Goal: Information Seeking & Learning: Learn about a topic

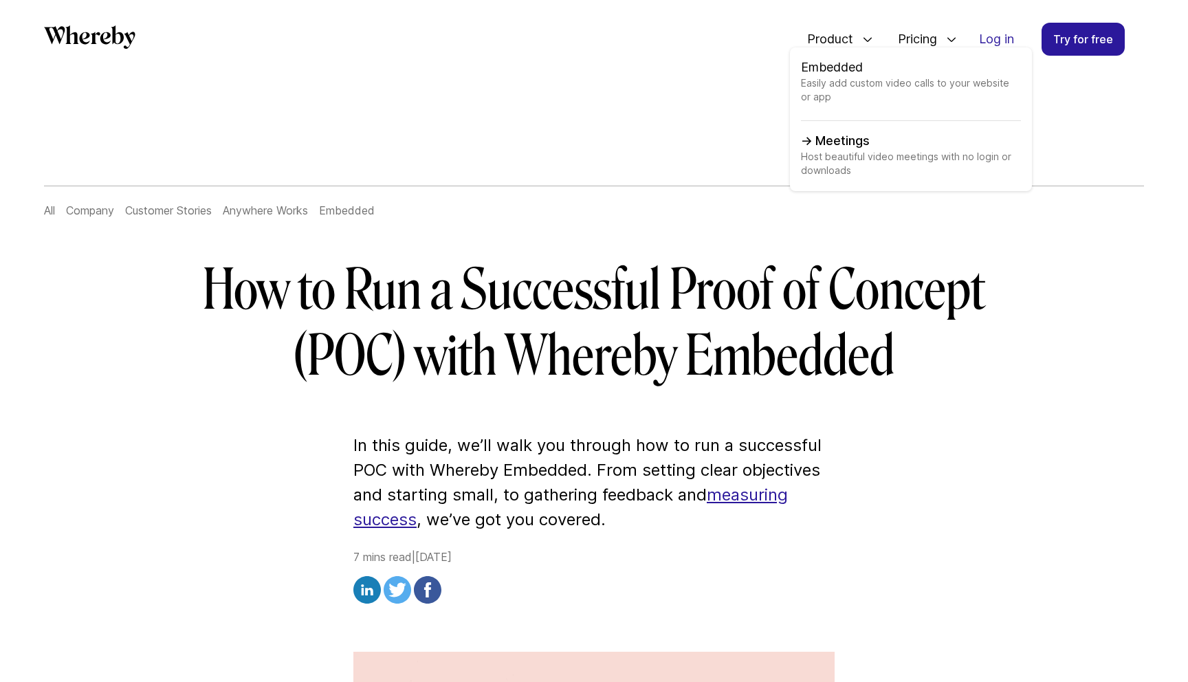
click at [868, 151] on span "Host beautiful video meetings with no login or downloads" at bounding box center [911, 165] width 220 height 30
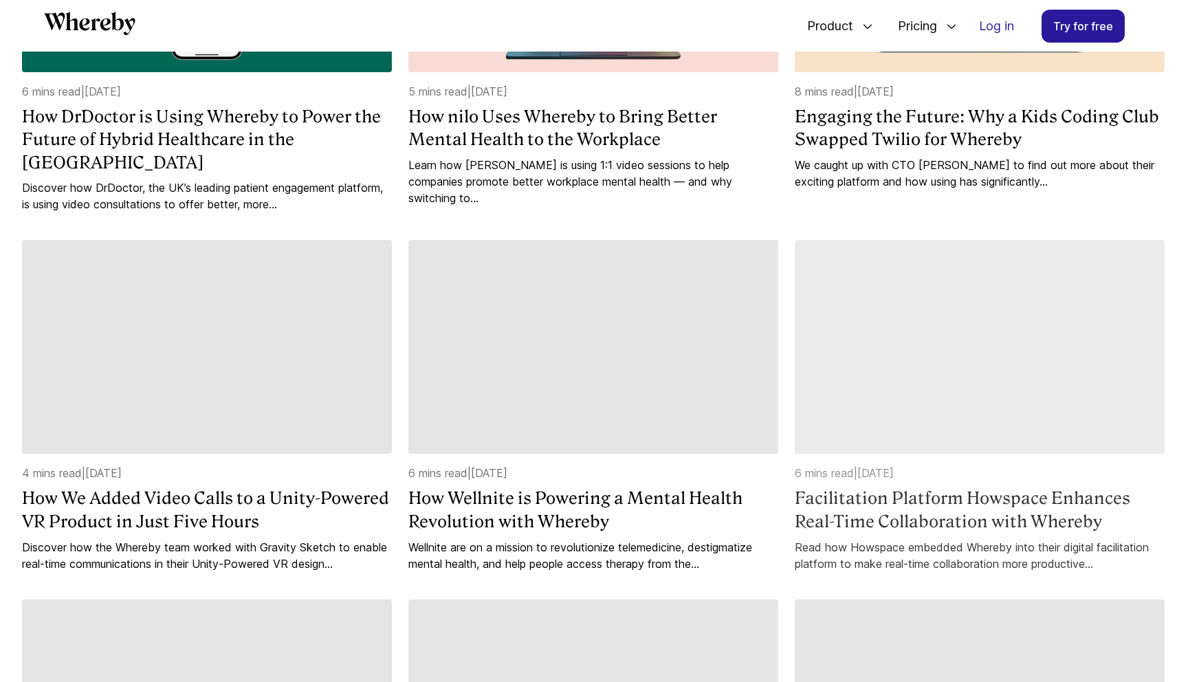
scroll to position [798, 0]
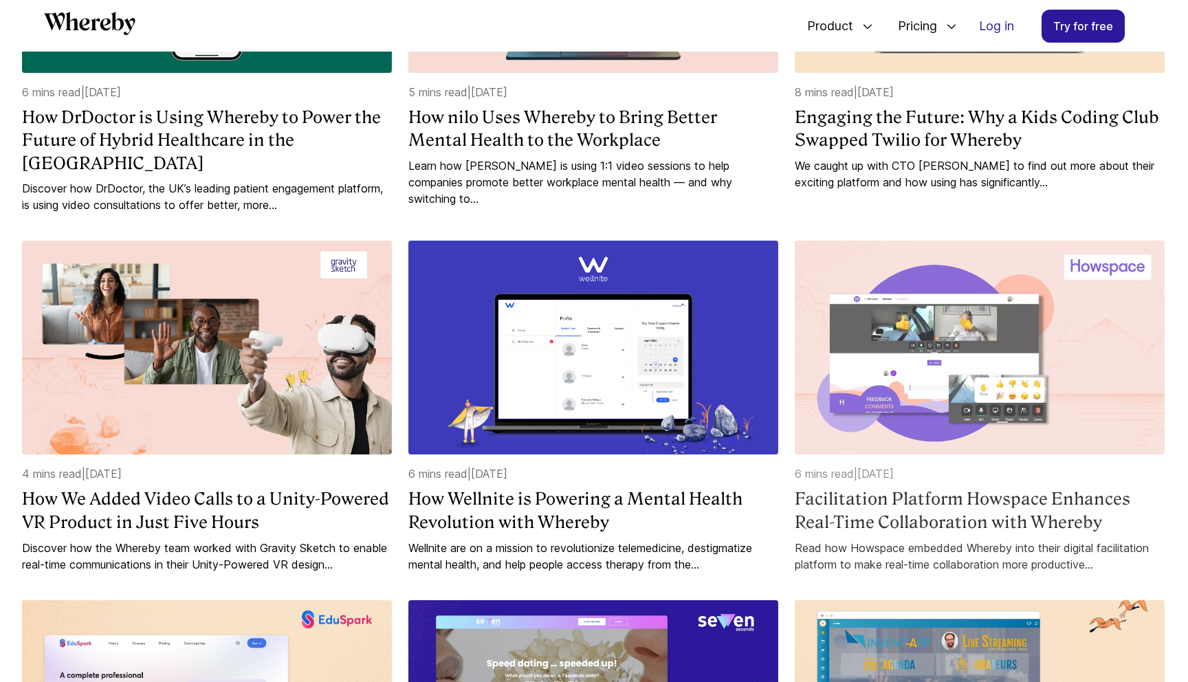
click at [970, 356] on img at bounding box center [980, 348] width 370 height 214
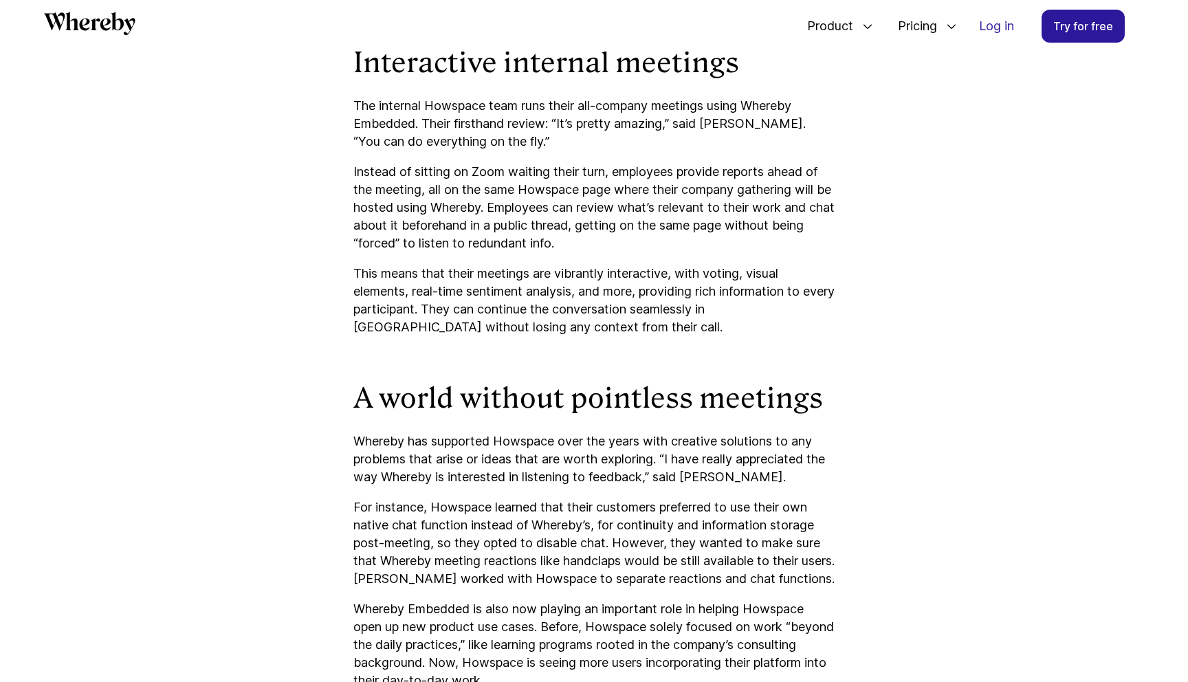
scroll to position [3667, 0]
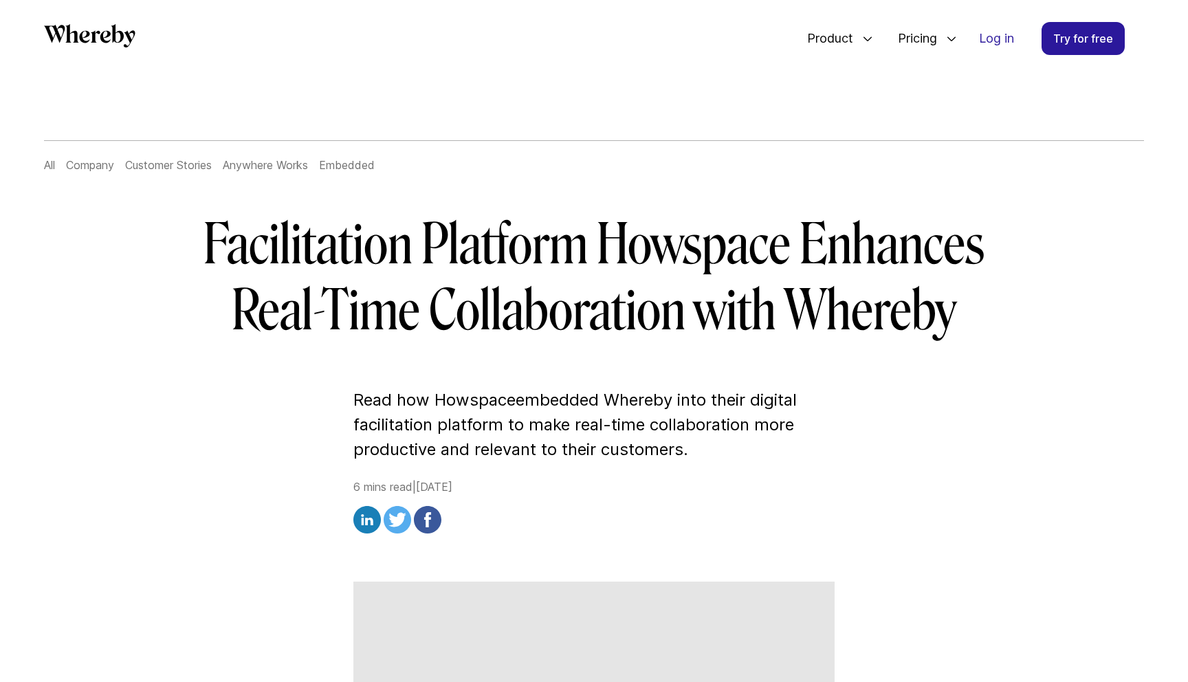
scroll to position [42, 0]
